Goal: Navigation & Orientation: Find specific page/section

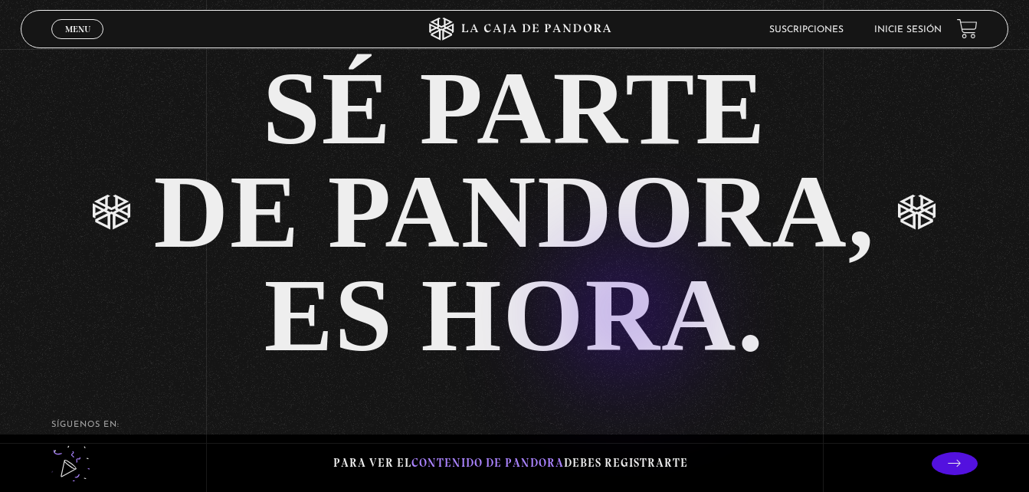
scroll to position [3205, 0]
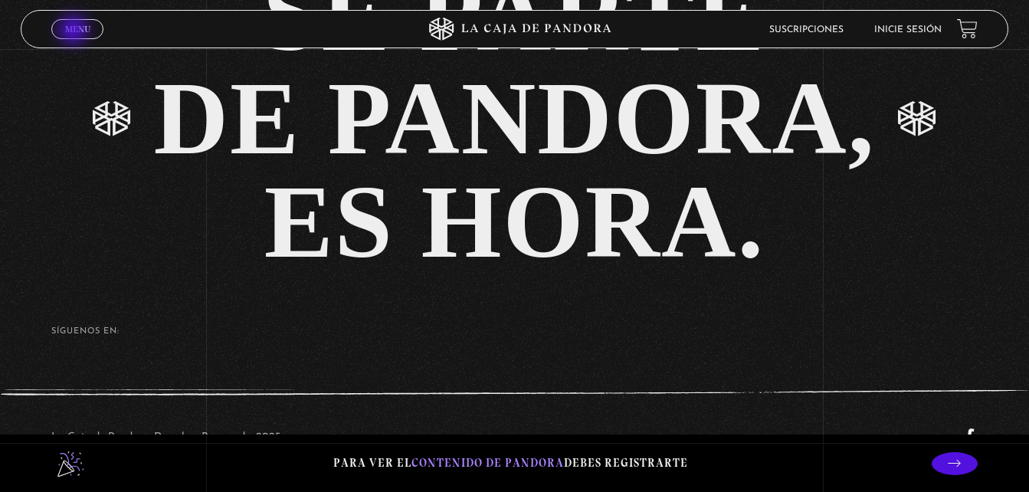
click at [75, 31] on span "Menu" at bounding box center [77, 29] width 25 height 9
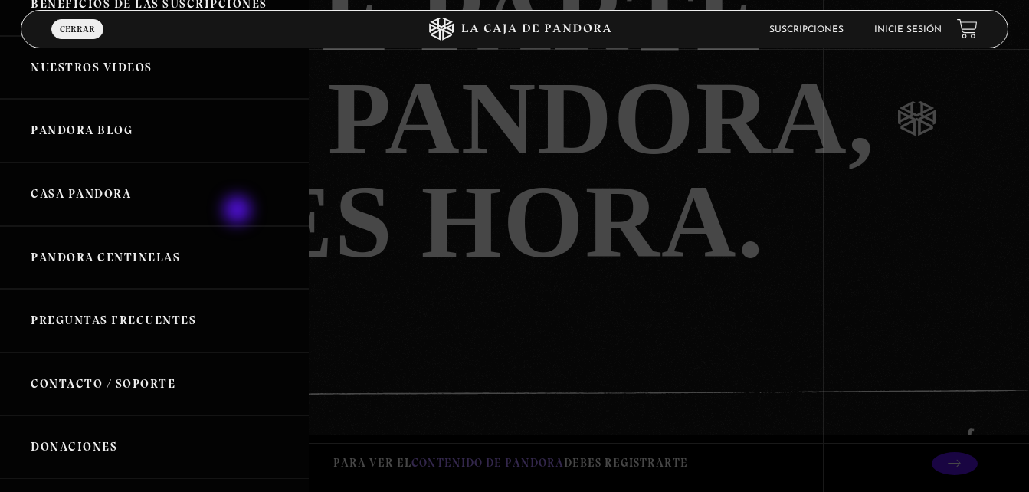
scroll to position [247, 0]
click at [176, 243] on link "Pandora Centinelas" at bounding box center [154, 257] width 309 height 64
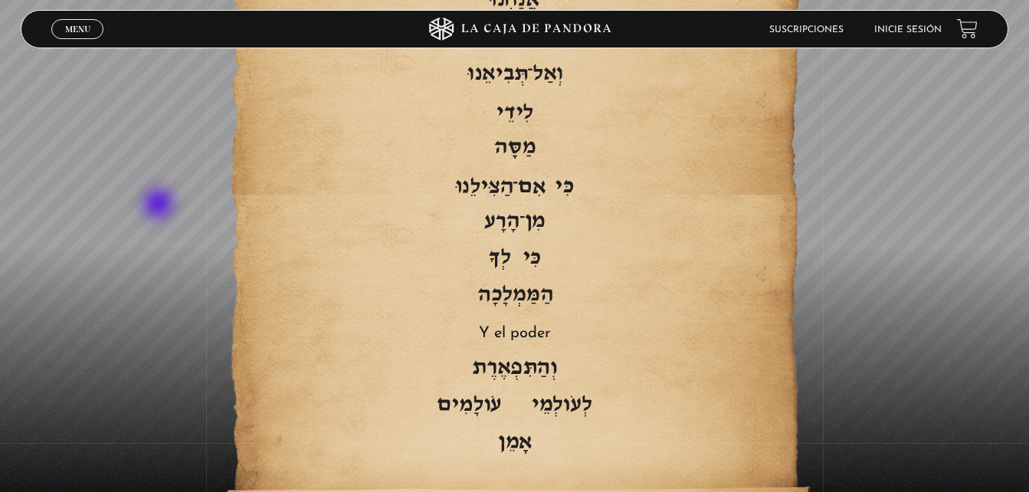
scroll to position [3052, 0]
click at [538, 313] on span "Y el poder" at bounding box center [514, 331] width 435 height 37
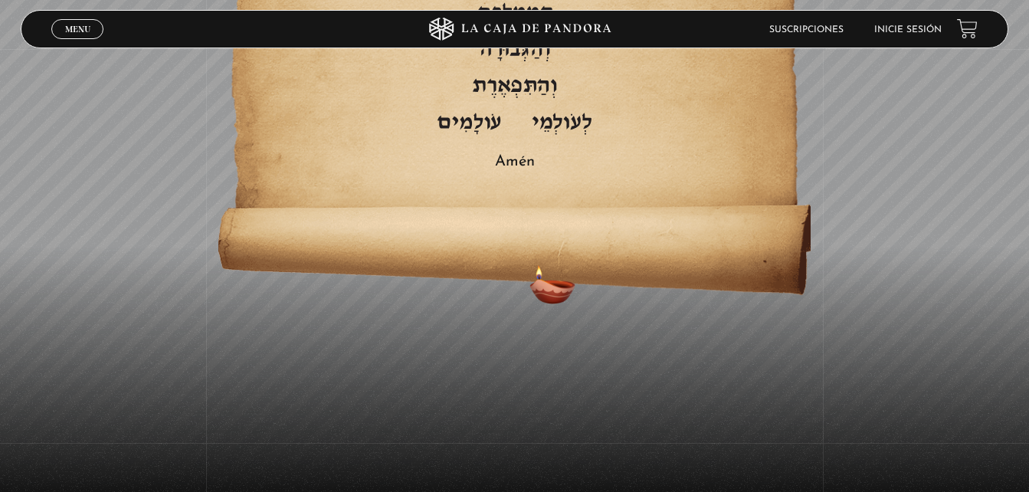
scroll to position [3348, 0]
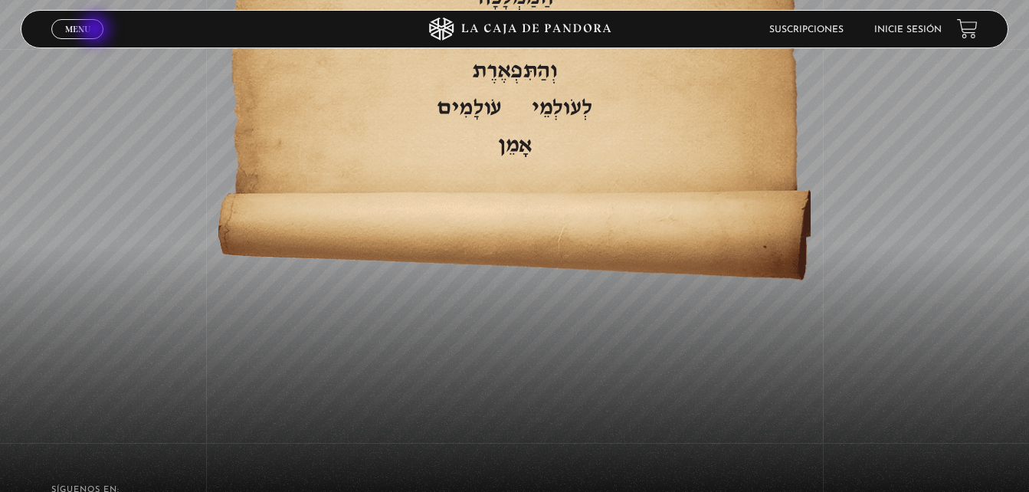
click at [97, 31] on link "Menu Cerrar" at bounding box center [77, 29] width 52 height 20
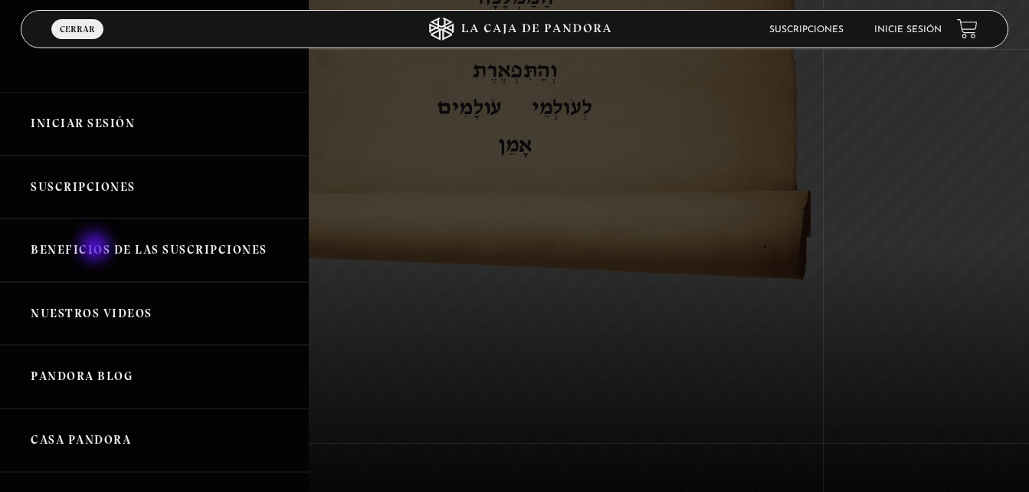
scroll to position [387, 0]
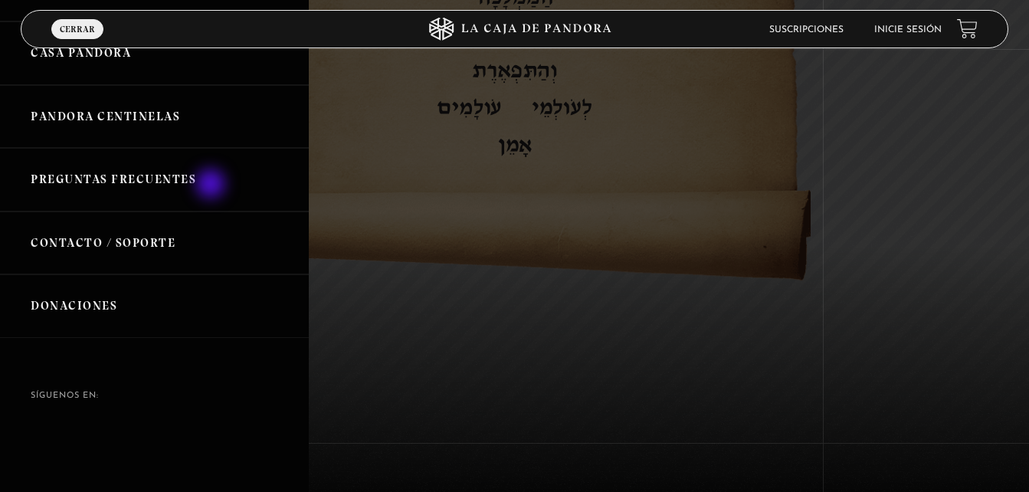
click at [212, 185] on link "Preguntas Frecuentes" at bounding box center [154, 180] width 309 height 64
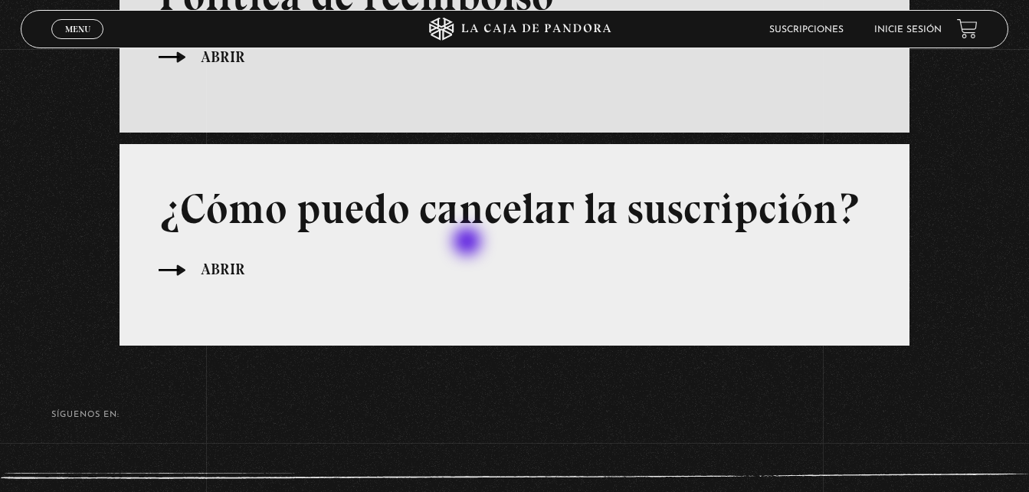
scroll to position [1006, 0]
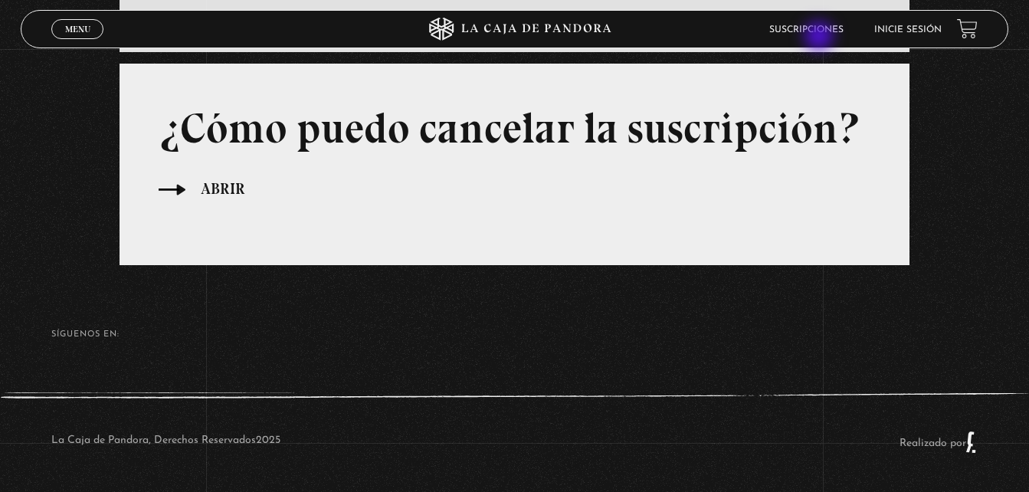
click at [821, 38] on li "Suscripciones" at bounding box center [807, 30] width 74 height 24
click at [812, 24] on li "Suscripciones" at bounding box center [807, 30] width 74 height 24
click at [827, 34] on link "Suscripciones" at bounding box center [807, 29] width 74 height 9
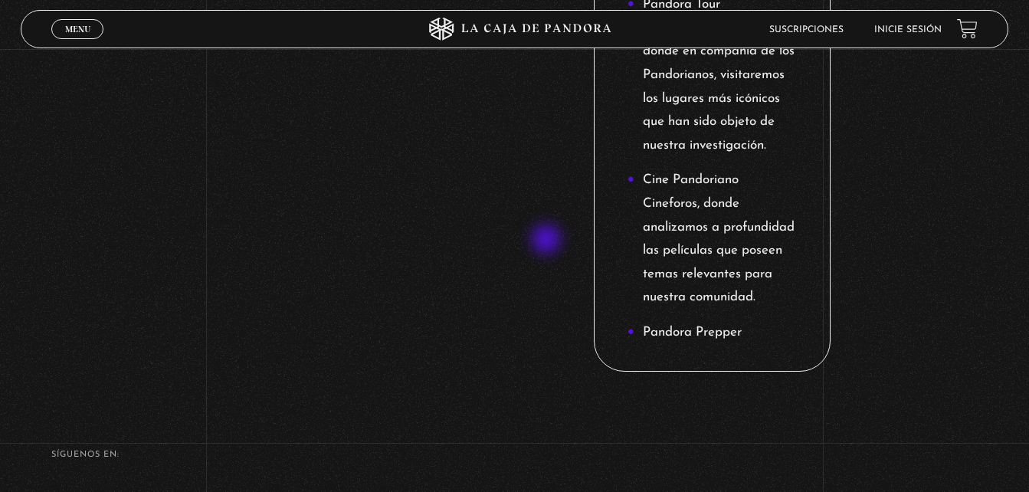
scroll to position [2222, 0]
